Goal: Task Accomplishment & Management: Use online tool/utility

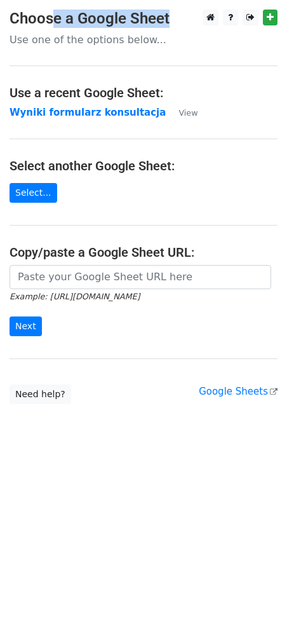
drag, startPoint x: 133, startPoint y: 18, endPoint x: 173, endPoint y: 18, distance: 40.0
click at [170, 18] on h3 "Choose a Google Sheet" at bounding box center [144, 19] width 268 height 18
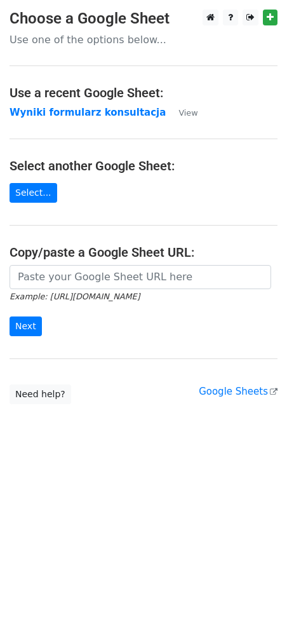
click at [132, 29] on main "Choose a Google Sheet Use one of the options below... Use a recent Google Sheet…" at bounding box center [143, 207] width 287 height 395
drag, startPoint x: 67, startPoint y: 96, endPoint x: 217, endPoint y: 90, distance: 150.1
click at [213, 90] on h4 "Use a recent Google Sheet:" at bounding box center [144, 92] width 268 height 15
click at [218, 90] on h4 "Use a recent Google Sheet:" at bounding box center [144, 92] width 268 height 15
click at [98, 115] on strong "Wyniki formularz konsultacja" at bounding box center [88, 112] width 156 height 11
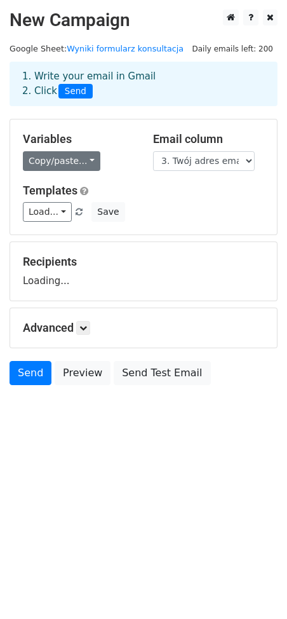
click at [76, 157] on link "Copy/paste..." at bounding box center [62, 161] width 78 height 20
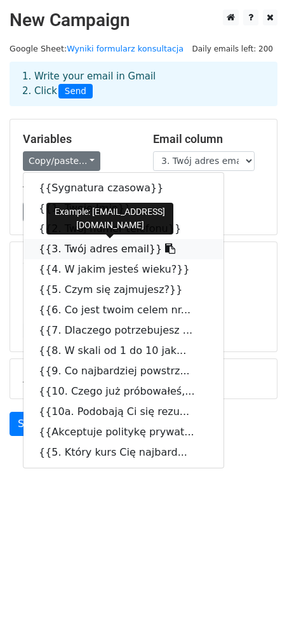
click at [125, 250] on link "{{3. Twój adres email}}" at bounding box center [124, 249] width 200 height 20
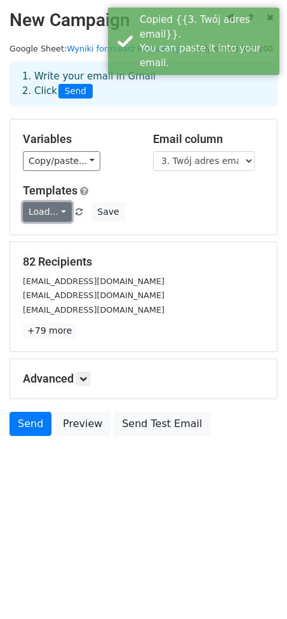
click at [54, 204] on link "Load..." at bounding box center [47, 212] width 49 height 20
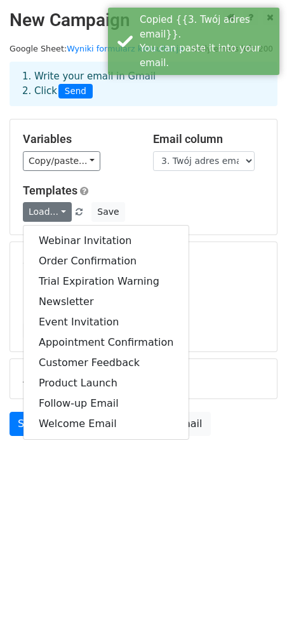
click at [160, 201] on div "Templates Load... Webinar Invitation Order Confirmation Trial Expiration Warnin…" at bounding box center [143, 203] width 261 height 39
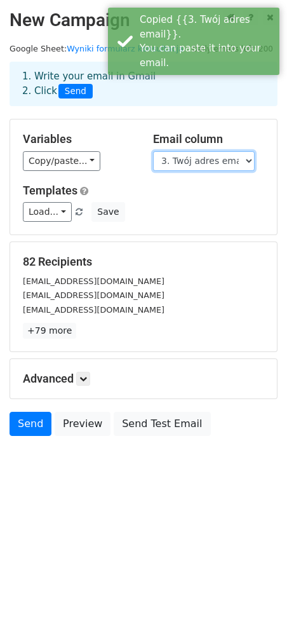
click at [230, 156] on select "Sygnatura czasowa 1. Twoje Imię 2. Twój numer telefonu 3. Twój adres email 4. W…" at bounding box center [204, 161] width 102 height 20
click at [228, 165] on select "Sygnatura czasowa 1. Twoje Imię 2. Twój numer telefonu 3. Twój adres email 4. W…" at bounding box center [204, 161] width 102 height 20
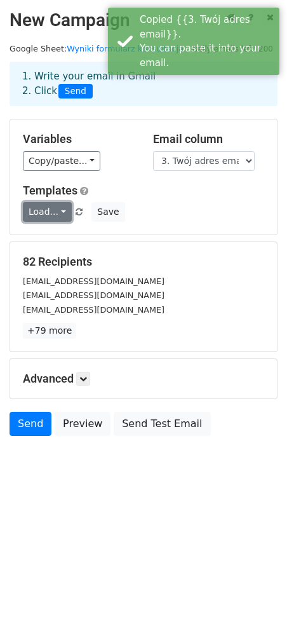
click at [55, 208] on link "Load..." at bounding box center [47, 212] width 49 height 20
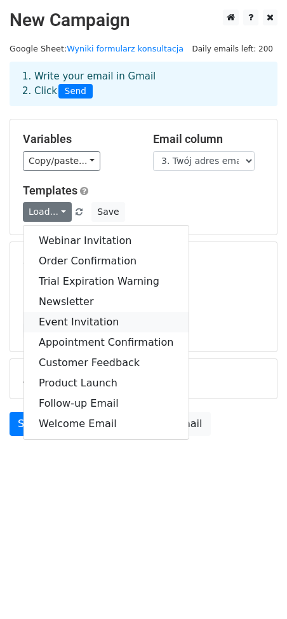
click at [103, 327] on link "Event Invitation" at bounding box center [106, 322] width 165 height 20
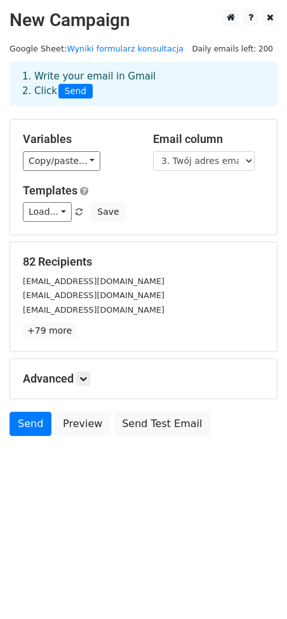
click at [163, 215] on div "Load... Webinar Invitation Order Confirmation Trial Expiration Warning Newslett…" at bounding box center [143, 212] width 261 height 20
click at [88, 383] on link at bounding box center [83, 379] width 14 height 14
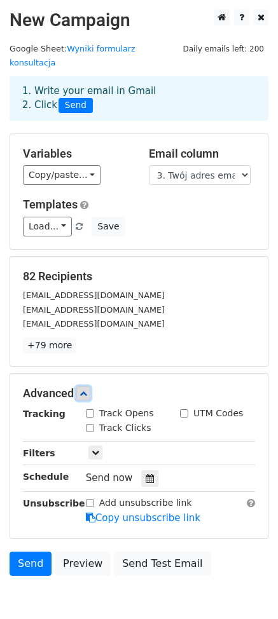
click at [87, 390] on icon at bounding box center [83, 394] width 8 height 8
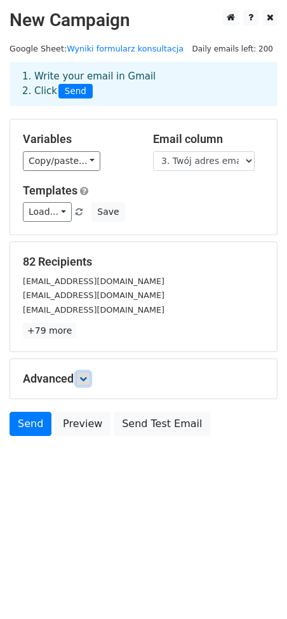
click at [85, 372] on link at bounding box center [83, 379] width 14 height 14
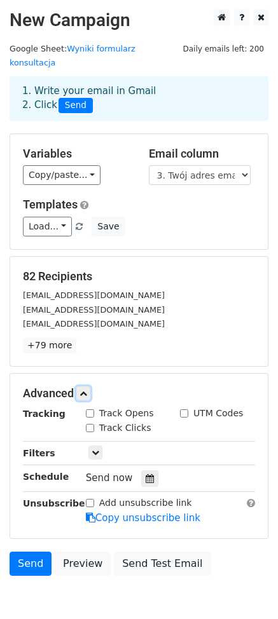
drag, startPoint x: 87, startPoint y: 377, endPoint x: 63, endPoint y: 374, distance: 24.4
click at [87, 390] on icon at bounding box center [83, 394] width 8 height 8
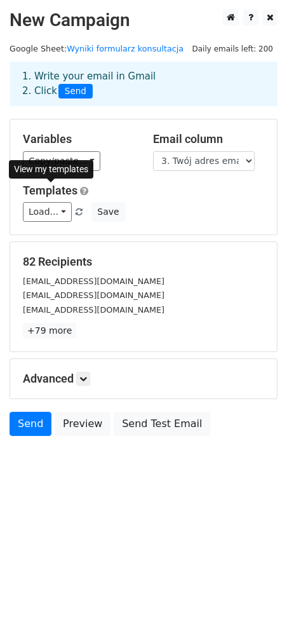
click at [62, 197] on h5 "Templates" at bounding box center [144, 191] width 242 height 14
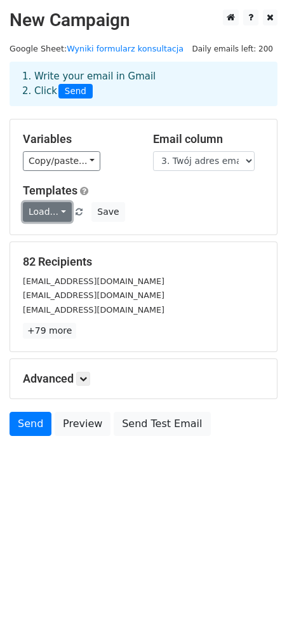
click at [64, 207] on link "Load..." at bounding box center [47, 212] width 49 height 20
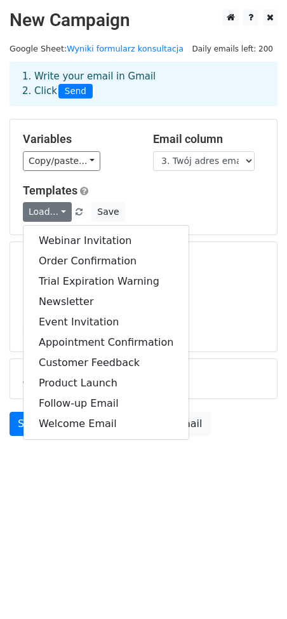
click at [187, 180] on div "Variables Copy/paste... {{Sygnatura czasowa}} {{1. Twoje Imię}} {{2. Twój numer…" at bounding box center [143, 177] width 267 height 115
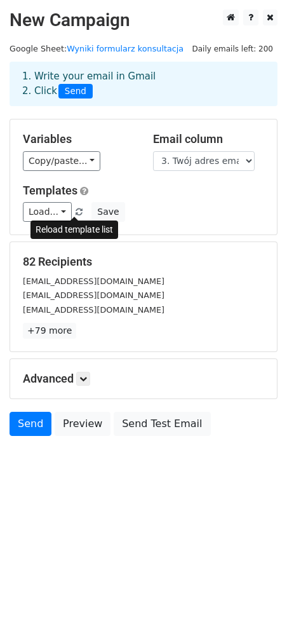
click at [76, 212] on span at bounding box center [79, 212] width 7 height 8
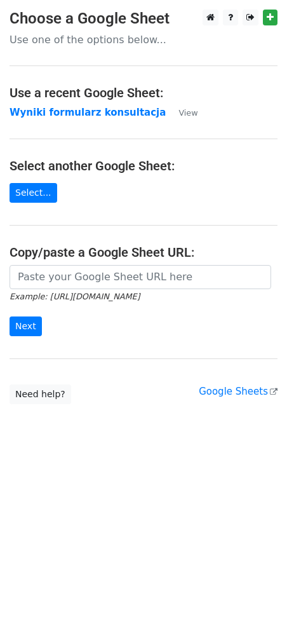
click at [48, 100] on main "Choose a Google Sheet Use one of the options below... Use a recent Google Sheet…" at bounding box center [143, 207] width 287 height 395
click at [51, 109] on strong "Wyniki formularz konsultacja" at bounding box center [88, 112] width 156 height 11
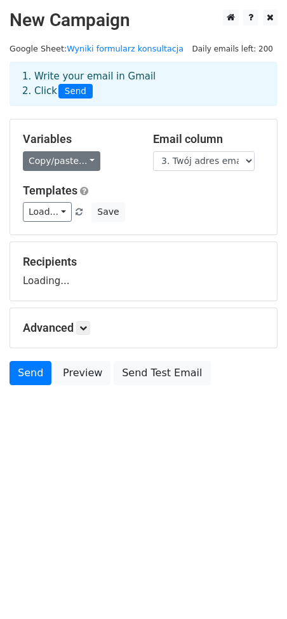
click at [83, 162] on link "Copy/paste..." at bounding box center [62, 161] width 78 height 20
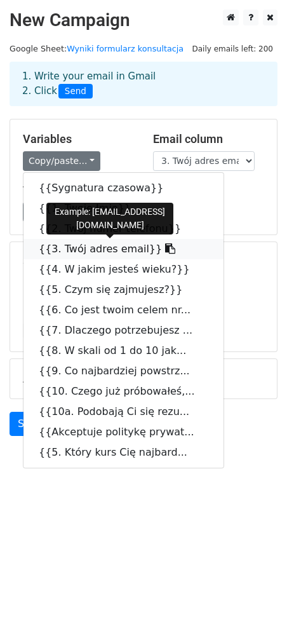
click at [128, 249] on link "{{3. Twój adres email}}" at bounding box center [124, 249] width 200 height 20
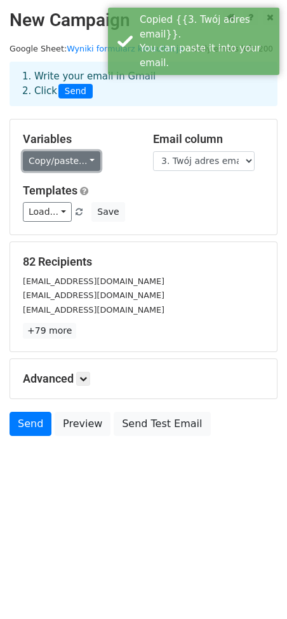
click at [76, 166] on link "Copy/paste..." at bounding box center [62, 161] width 78 height 20
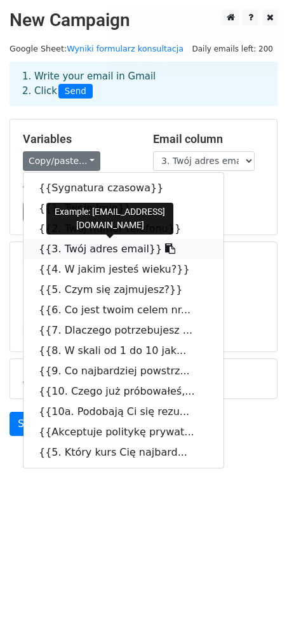
click at [122, 249] on link "{{3. Twój adres email}}" at bounding box center [124, 249] width 200 height 20
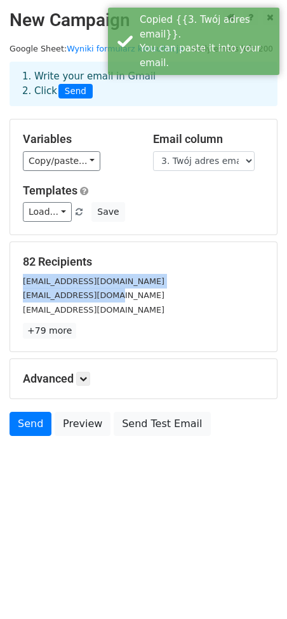
drag, startPoint x: 105, startPoint y: 299, endPoint x: 21, endPoint y: 284, distance: 85.3
click at [21, 284] on div "antekklejn6@gmail.com marcellewinski9@gmail.com nigelxxx07@gmail.com" at bounding box center [143, 295] width 261 height 43
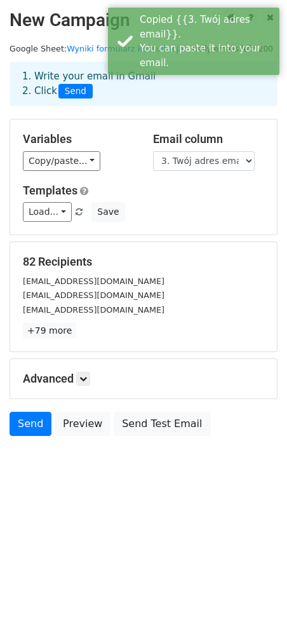
click at [114, 297] on small "marcellewinski9@gmail.com" at bounding box center [94, 295] width 142 height 10
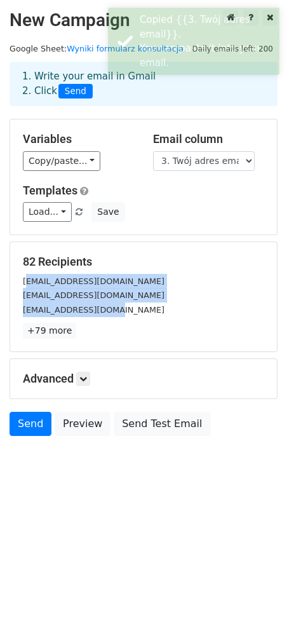
drag, startPoint x: 113, startPoint y: 312, endPoint x: 27, endPoint y: 279, distance: 91.4
click at [27, 279] on div "antekklejn6@gmail.com marcellewinski9@gmail.com nigelxxx07@gmail.com" at bounding box center [143, 295] width 261 height 43
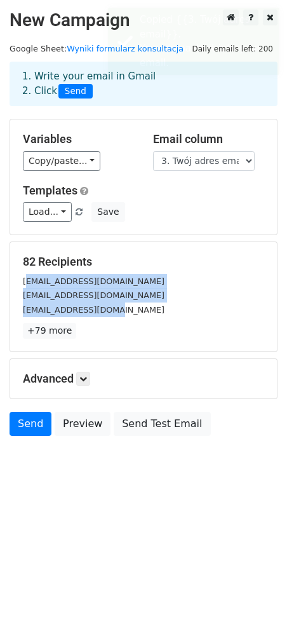
click at [29, 278] on small "antekklejn6@gmail.com" at bounding box center [94, 282] width 142 height 10
drag, startPoint x: 26, startPoint y: 280, endPoint x: 116, endPoint y: 320, distance: 98.4
click at [116, 320] on div "82 Recipients antekklejn6@gmail.com marcellewinski9@gmail.com nigelxxx07@gmail.…" at bounding box center [144, 297] width 242 height 84
drag, startPoint x: 114, startPoint y: 313, endPoint x: 107, endPoint y: 311, distance: 8.0
click at [114, 313] on div "nigelxxx07@gmail.com" at bounding box center [143, 310] width 261 height 15
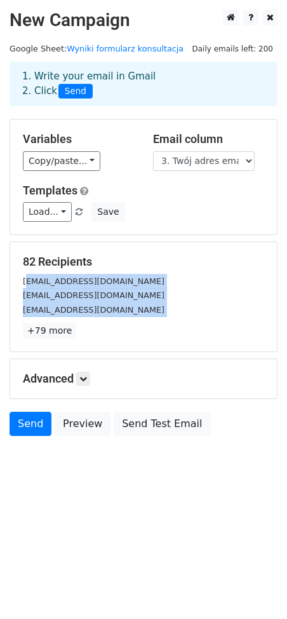
click at [90, 303] on div "nigelxxx07@gmail.com" at bounding box center [143, 310] width 261 height 15
drag, startPoint x: 105, startPoint y: 311, endPoint x: 24, endPoint y: 278, distance: 87.5
click at [24, 278] on div "antekklejn6@gmail.com marcellewinski9@gmail.com nigelxxx07@gmail.com" at bounding box center [143, 295] width 261 height 43
click at [44, 290] on small "marcellewinski9@gmail.com" at bounding box center [94, 295] width 142 height 10
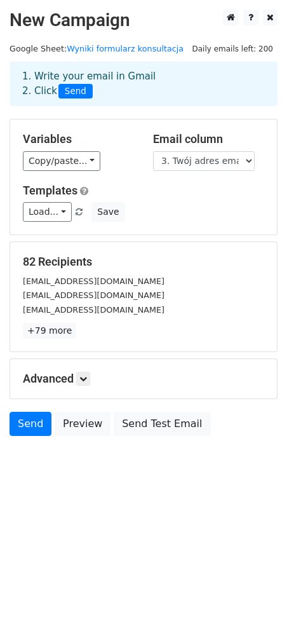
click at [93, 378] on h5 "Advanced" at bounding box center [144, 379] width 242 height 14
click at [94, 381] on h5 "Advanced" at bounding box center [144, 379] width 242 height 14
click at [90, 380] on link at bounding box center [83, 379] width 14 height 14
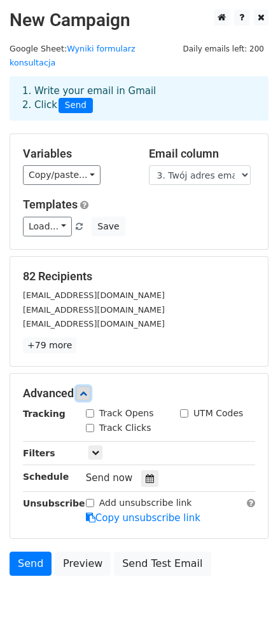
click at [90, 386] on link at bounding box center [83, 393] width 14 height 14
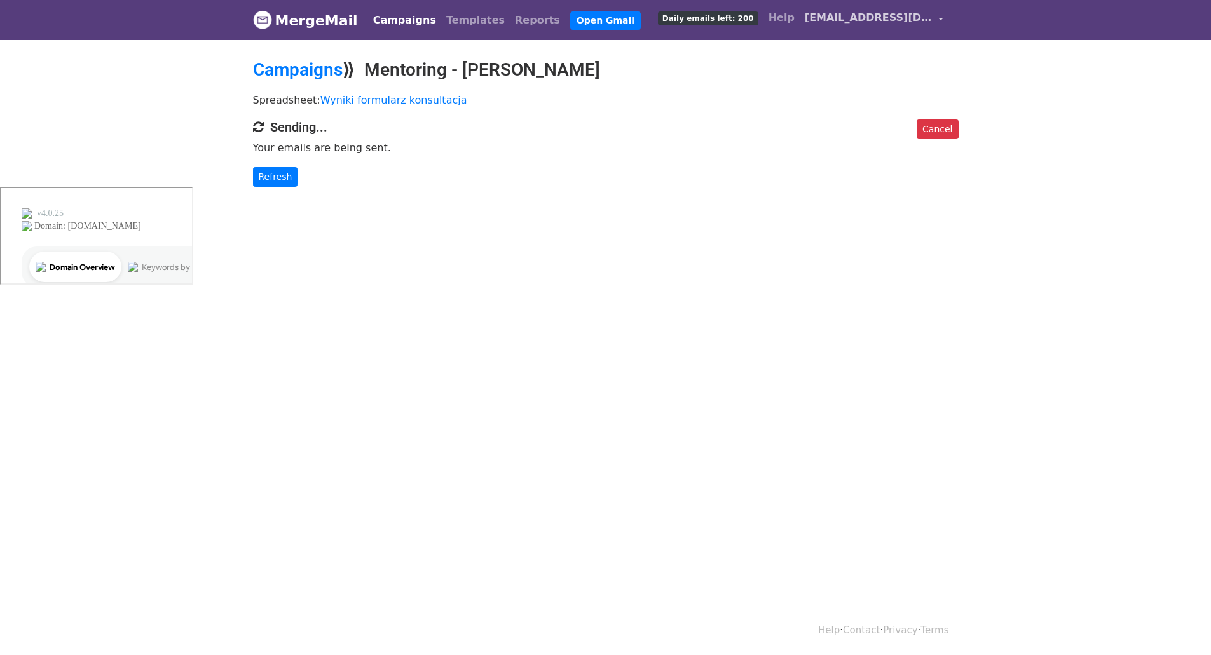
click at [941, 15] on link "dochodowebarberstwo@gmail.com" at bounding box center [874, 20] width 149 height 30
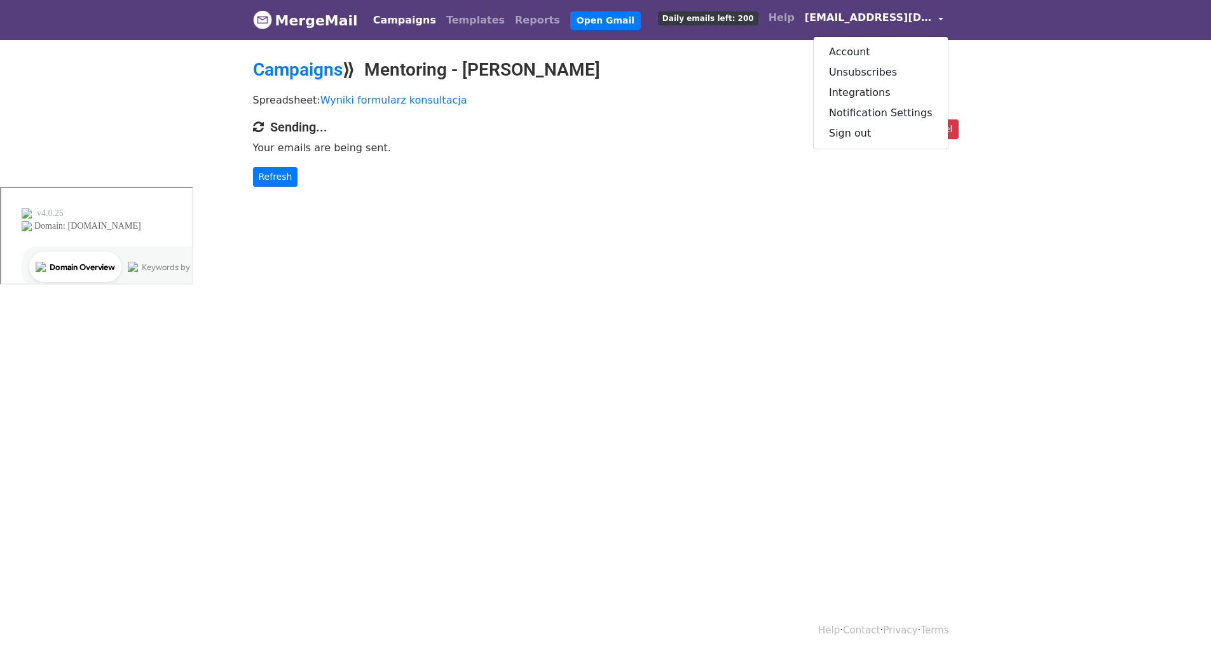
click at [939, 20] on link "dochodowebarberstwo@gmail.com" at bounding box center [874, 20] width 149 height 30
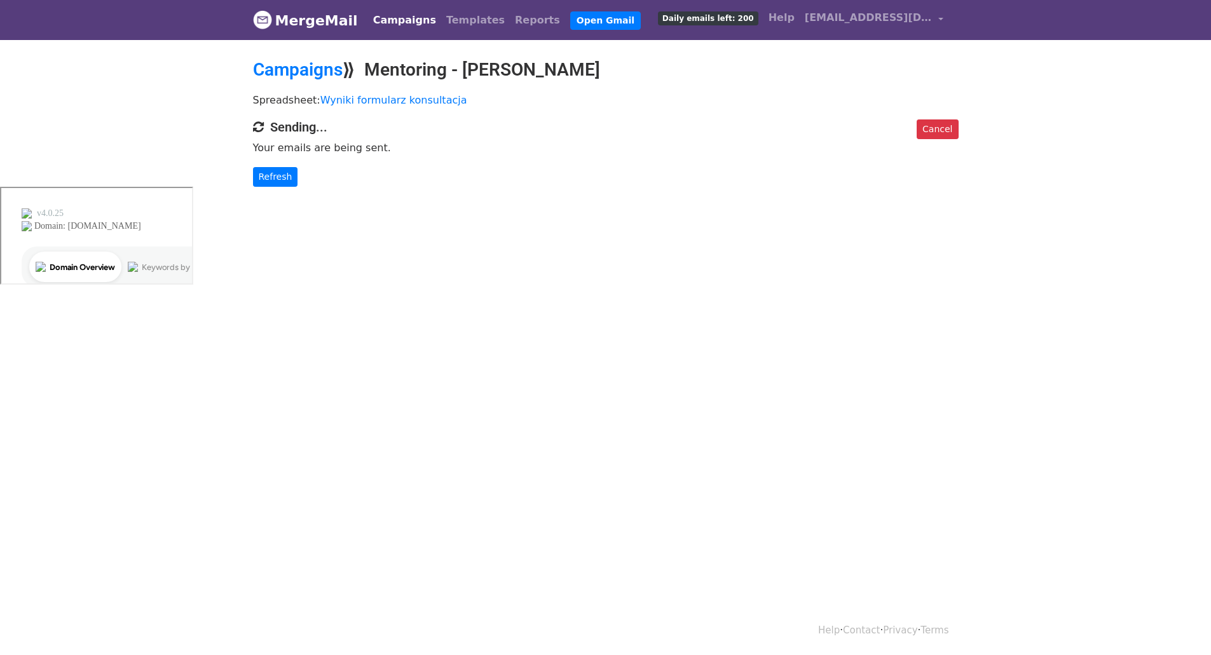
click at [1131, 118] on body "MergeMail Campaigns Templates Reports Open Gmail Daily emails left: 200 Help do…" at bounding box center [605, 169] width 1211 height 339
click at [947, 255] on html "MergeMail Campaigns Templates Reports Open Gmail Daily emails left: 200 Help do…" at bounding box center [605, 327] width 1211 height 655
click at [1066, 104] on body "MergeMail Campaigns Templates Reports Open Gmail Daily emails left: 200 Help do…" at bounding box center [605, 169] width 1211 height 339
